Goal: Check status: Check status

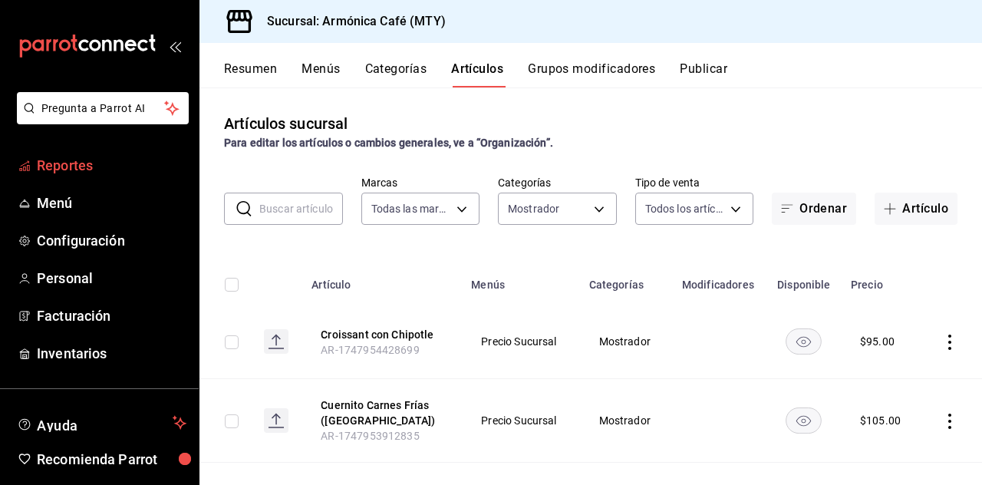
click at [54, 170] on span "Reportes" at bounding box center [112, 165] width 150 height 21
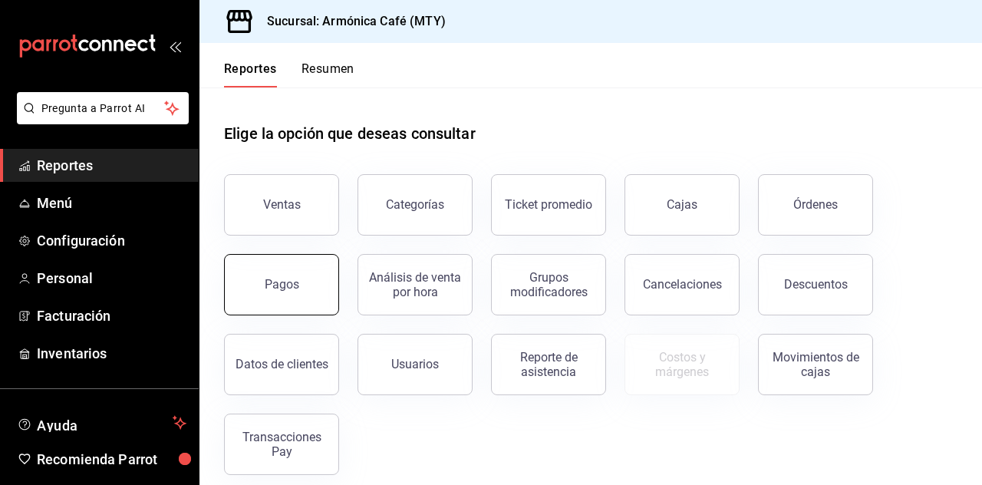
click at [315, 290] on button "Pagos" at bounding box center [281, 284] width 115 height 61
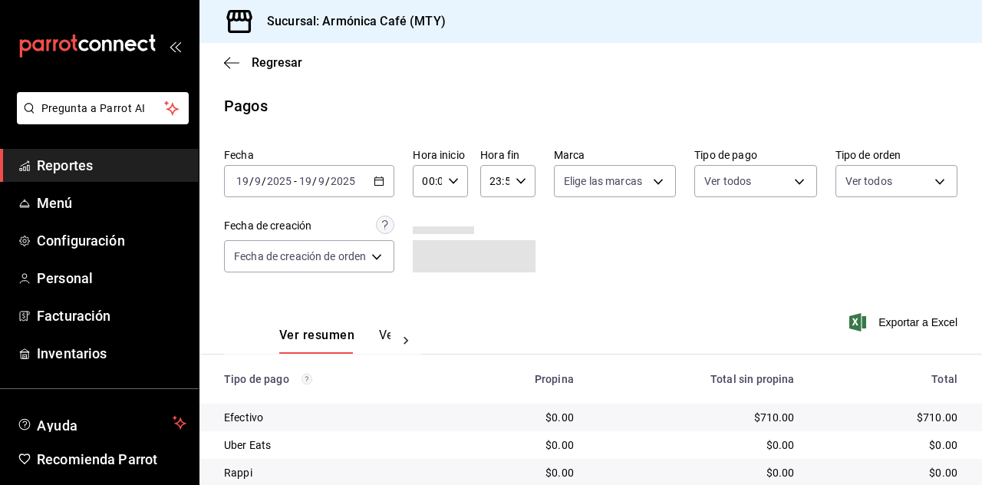
click at [385, 187] on div "[DATE] [DATE] - [DATE] [DATE]" at bounding box center [309, 181] width 170 height 32
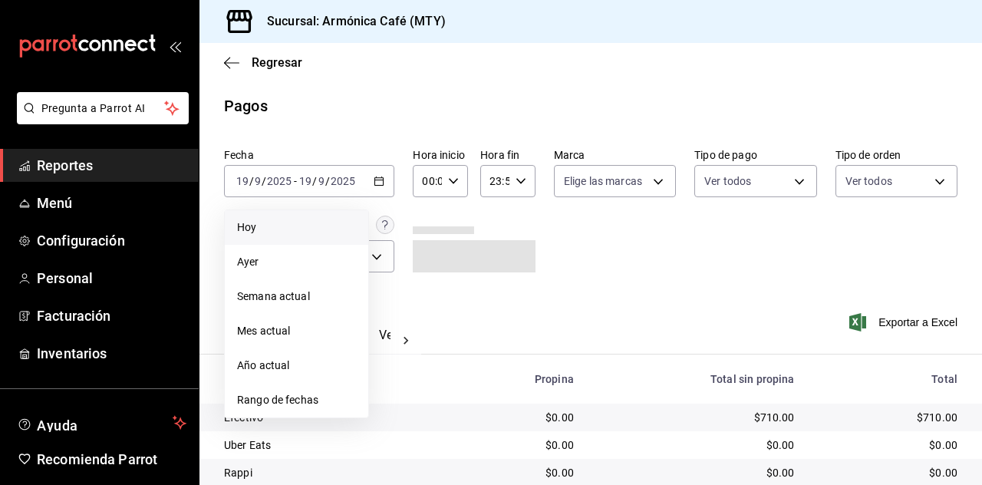
click at [321, 230] on span "Hoy" at bounding box center [296, 228] width 119 height 16
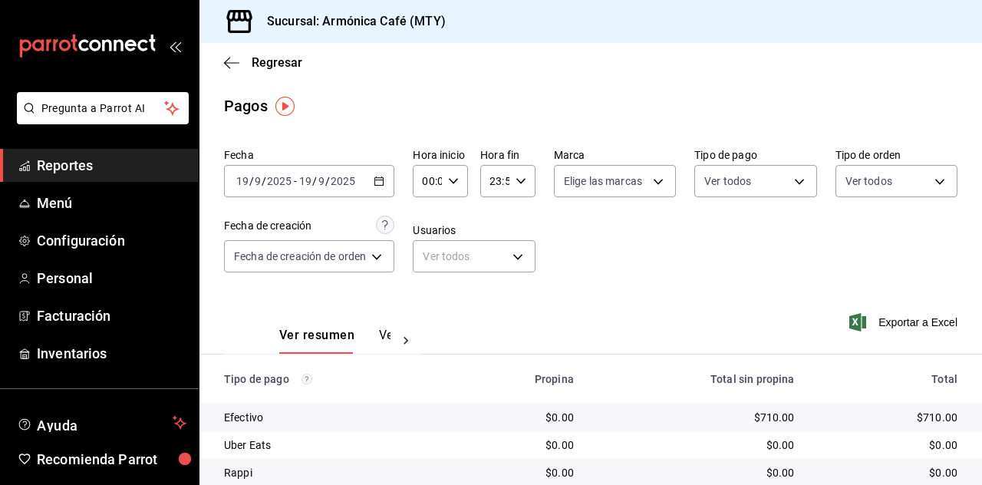
click at [364, 179] on div "[DATE] [DATE] - [DATE] [DATE]" at bounding box center [309, 181] width 170 height 32
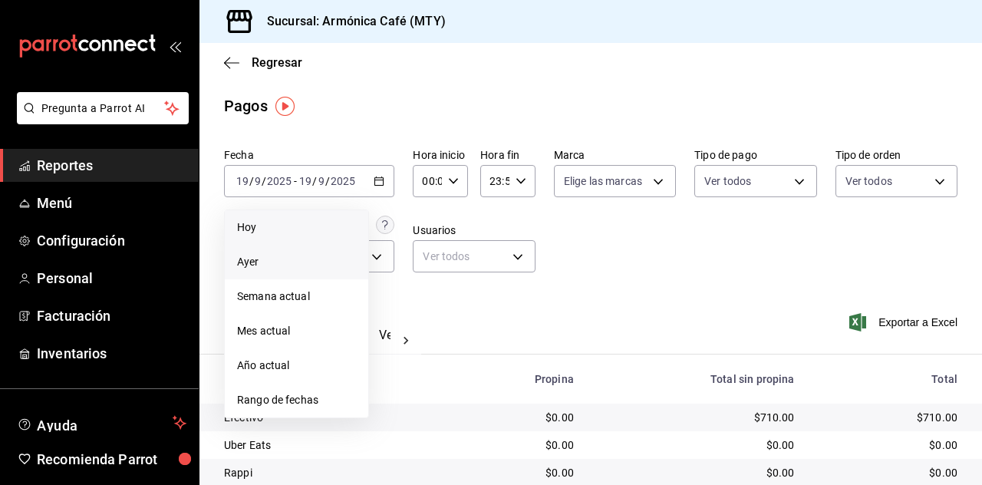
click at [253, 263] on span "Ayer" at bounding box center [296, 262] width 119 height 16
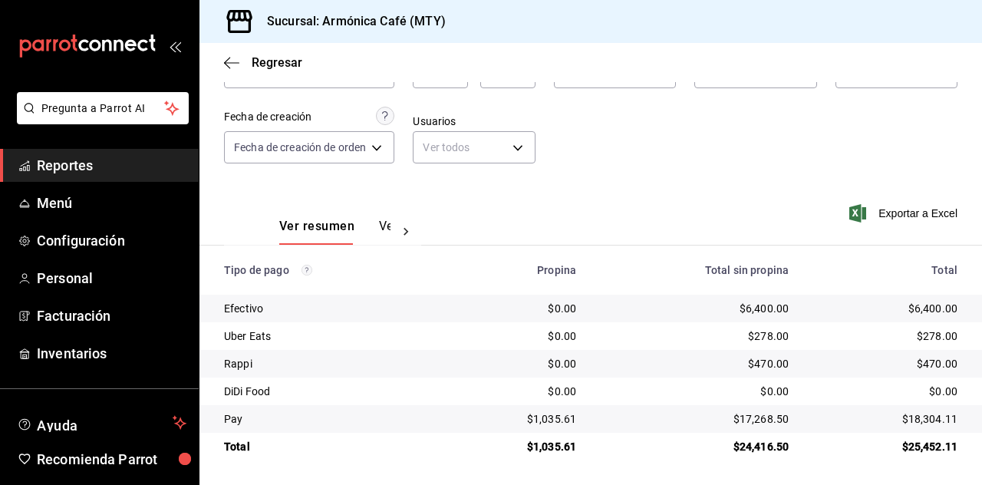
scroll to position [109, 0]
drag, startPoint x: 735, startPoint y: 305, endPoint x: 781, endPoint y: 316, distance: 47.3
click at [781, 316] on td "$6,400.00" at bounding box center [695, 309] width 213 height 28
copy div "6,400.00"
drag, startPoint x: 729, startPoint y: 417, endPoint x: 780, endPoint y: 423, distance: 51.0
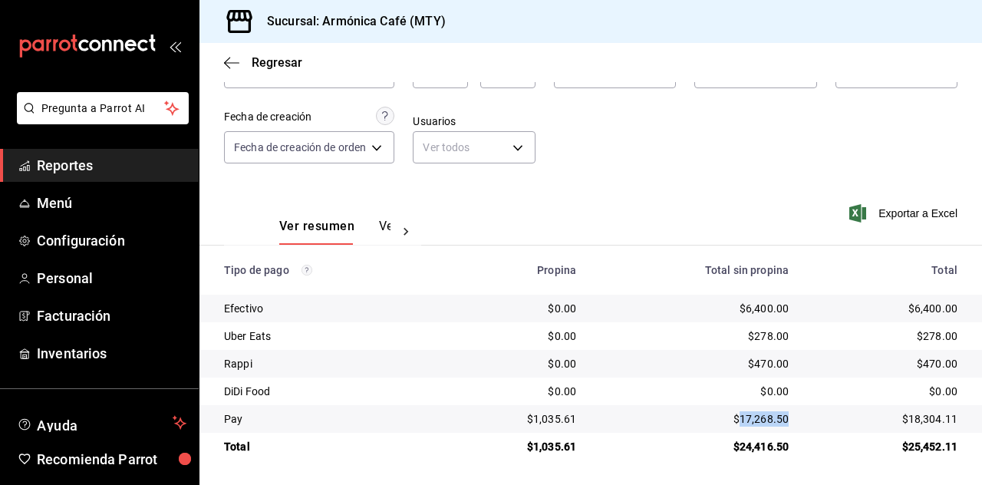
click at [780, 423] on td "$17,268.50" at bounding box center [695, 419] width 213 height 28
copy div "17,268.50"
drag, startPoint x: 529, startPoint y: 421, endPoint x: 571, endPoint y: 429, distance: 42.9
click at [571, 429] on td "$1,035.61" at bounding box center [516, 419] width 145 height 28
copy div "1,035.61"
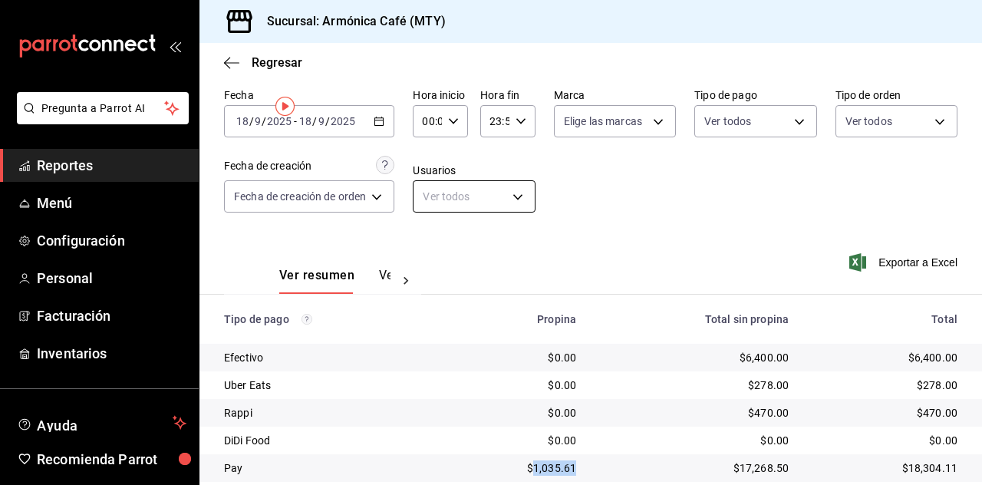
scroll to position [0, 0]
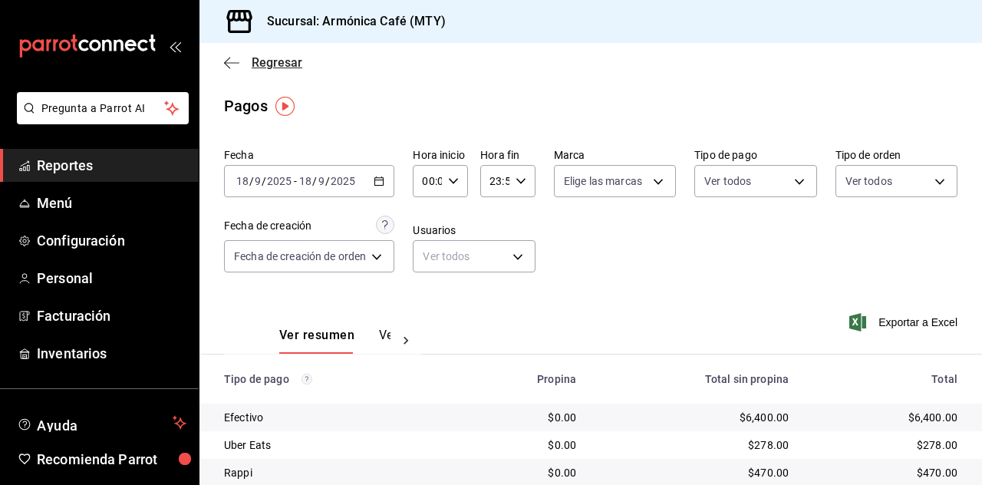
click at [281, 65] on span "Regresar" at bounding box center [277, 62] width 51 height 15
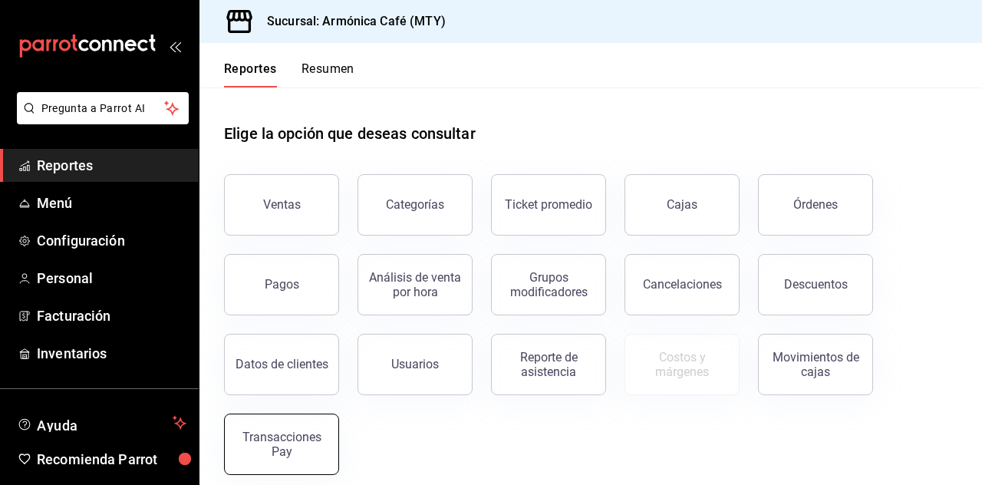
click at [302, 469] on button "Transacciones Pay" at bounding box center [281, 444] width 115 height 61
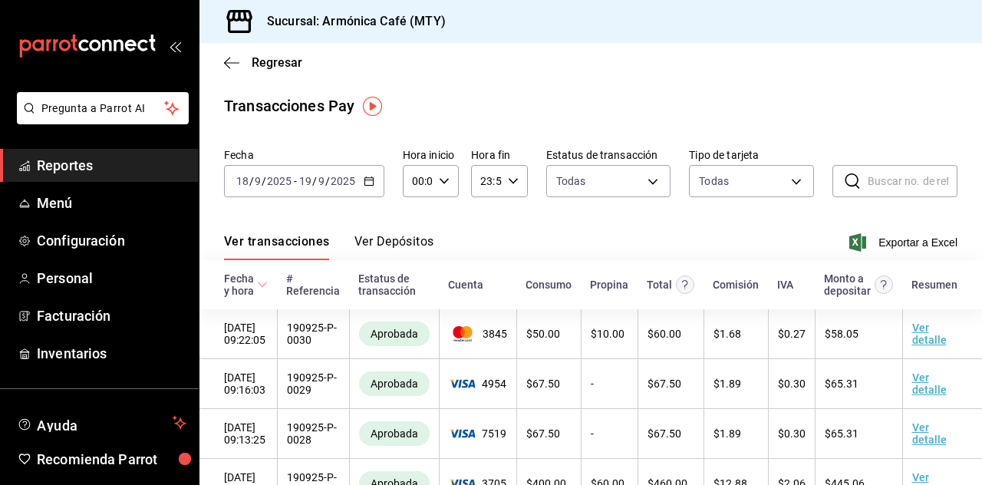
click at [366, 177] on \(Stroke\) "button" at bounding box center [366, 177] width 1 height 1
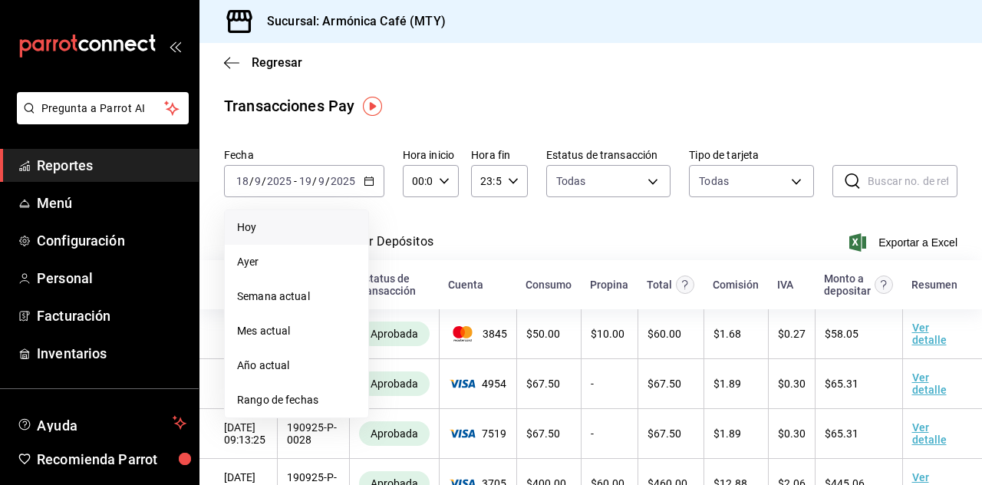
click at [312, 228] on span "Hoy" at bounding box center [296, 228] width 119 height 16
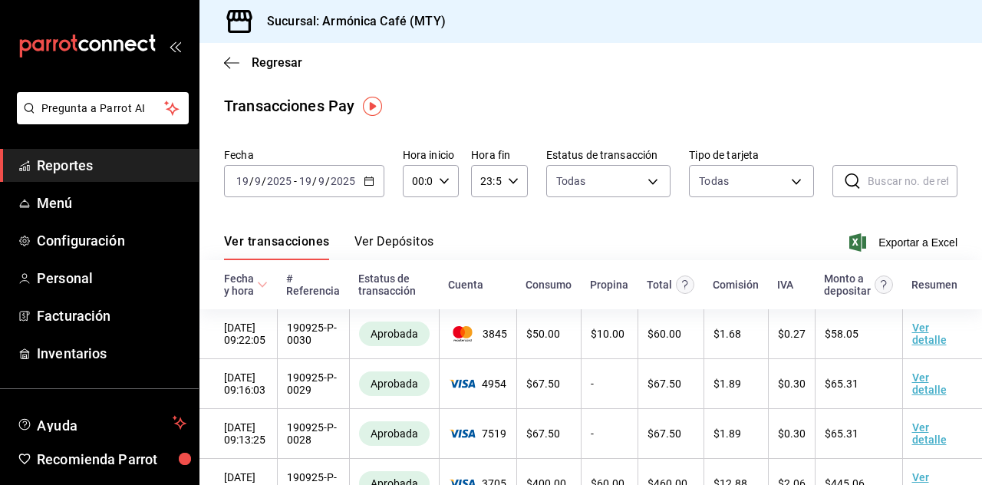
click at [415, 239] on button "Ver Depósitos" at bounding box center [395, 247] width 80 height 26
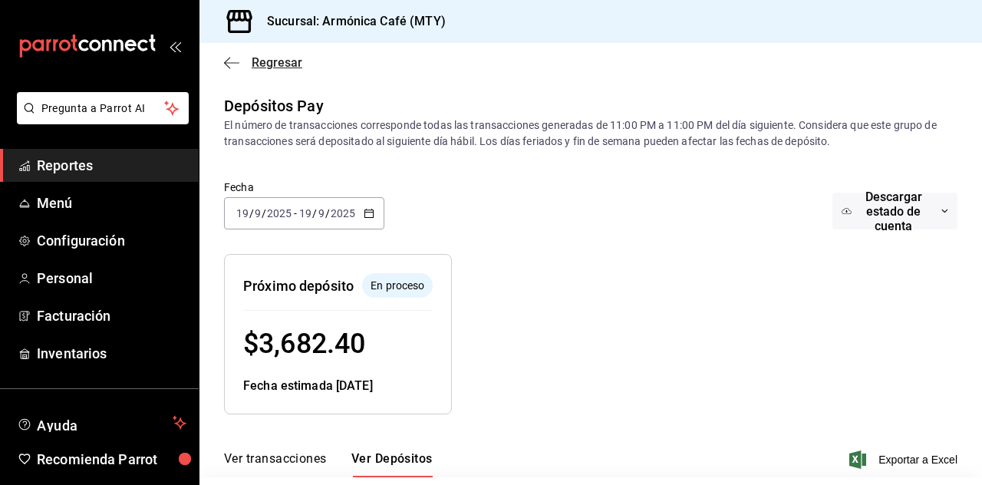
click at [292, 57] on span "Regresar" at bounding box center [277, 62] width 51 height 15
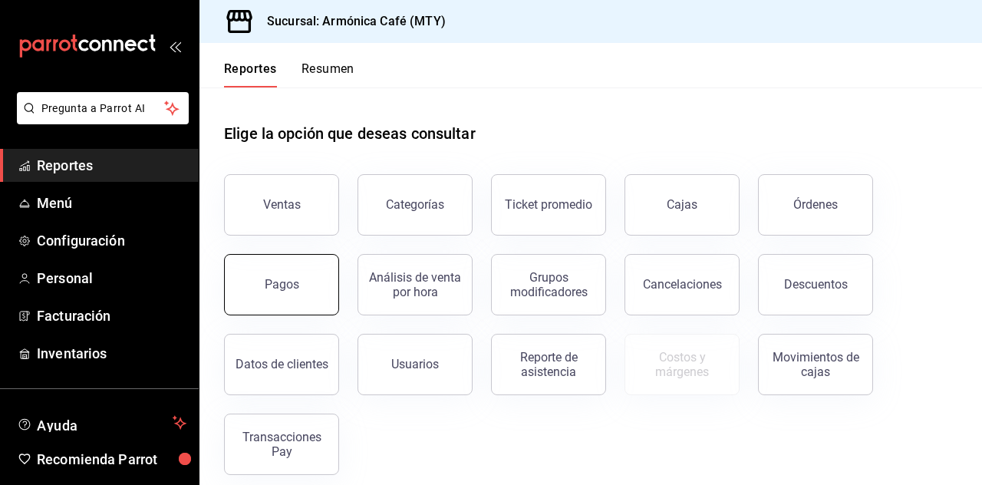
click at [319, 302] on button "Pagos" at bounding box center [281, 284] width 115 height 61
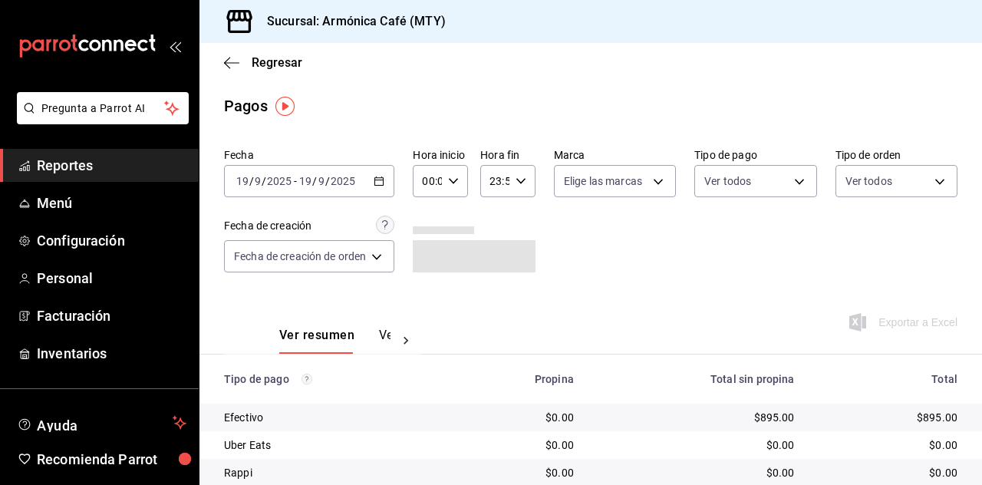
click at [378, 183] on icon "button" at bounding box center [379, 181] width 11 height 11
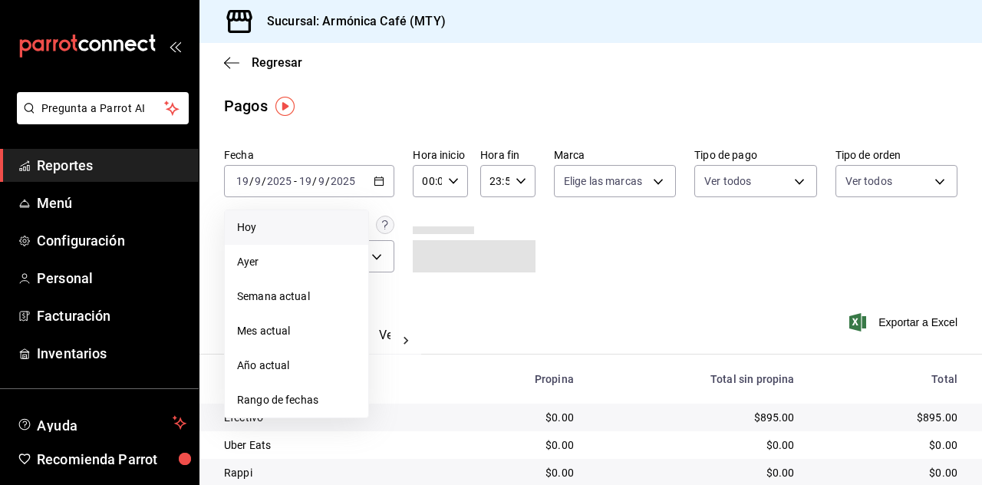
click at [293, 231] on span "Hoy" at bounding box center [296, 228] width 119 height 16
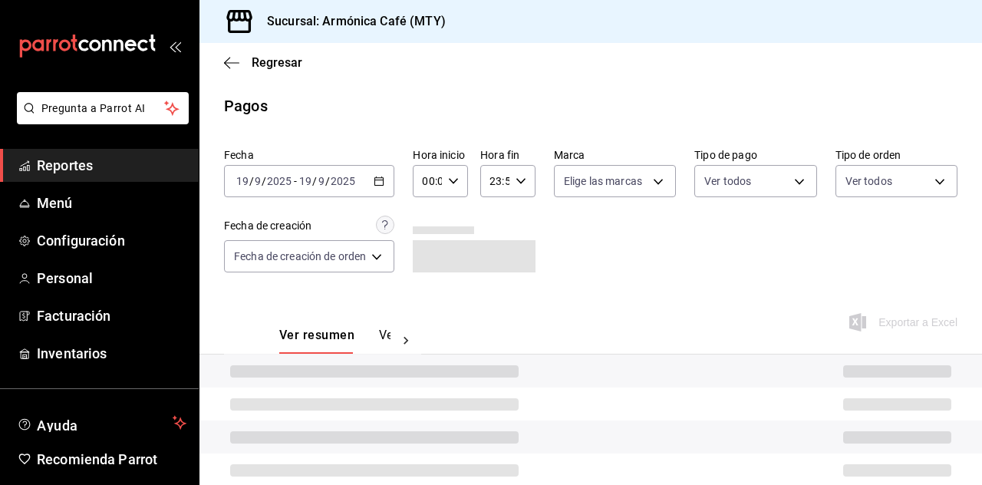
scroll to position [109, 0]
